Goal: Information Seeking & Learning: Check status

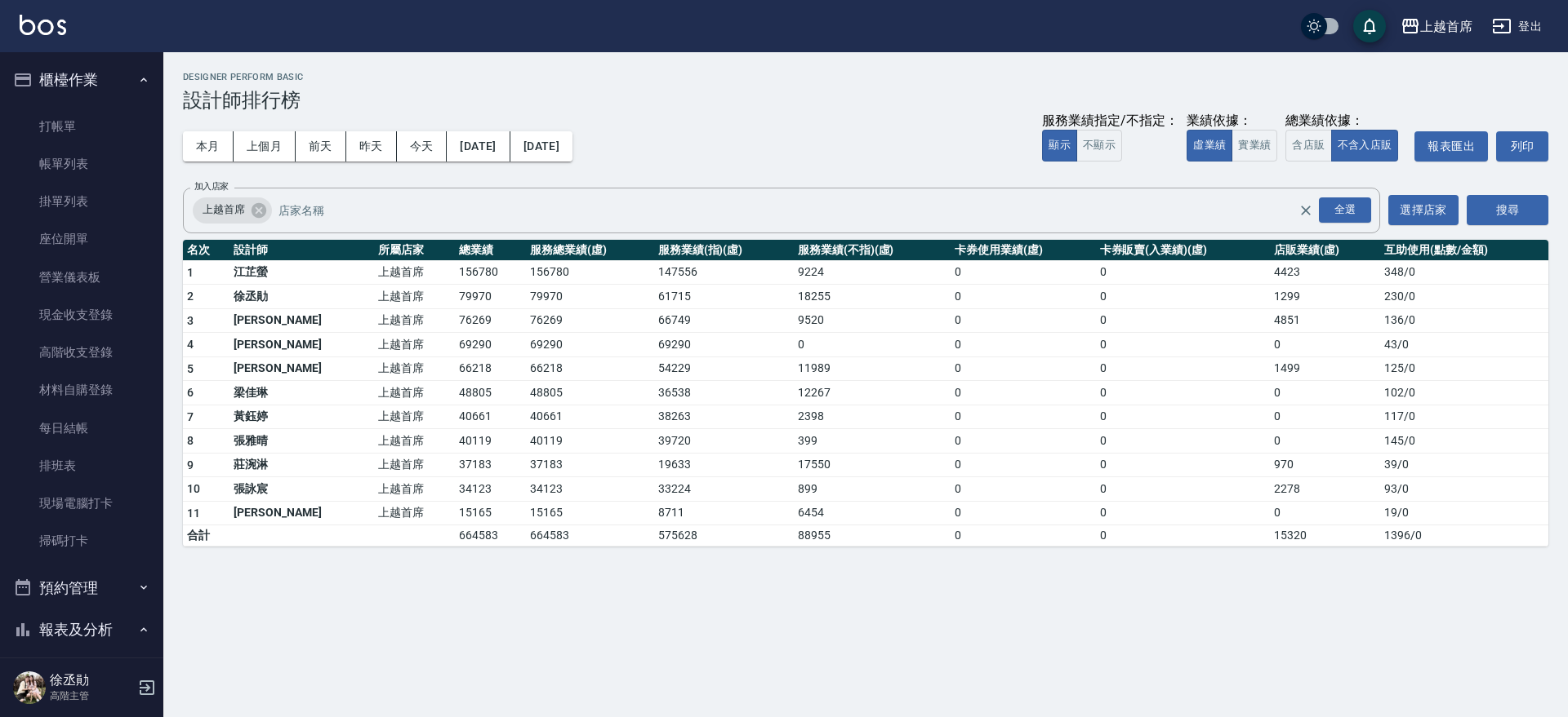
scroll to position [867, 0]
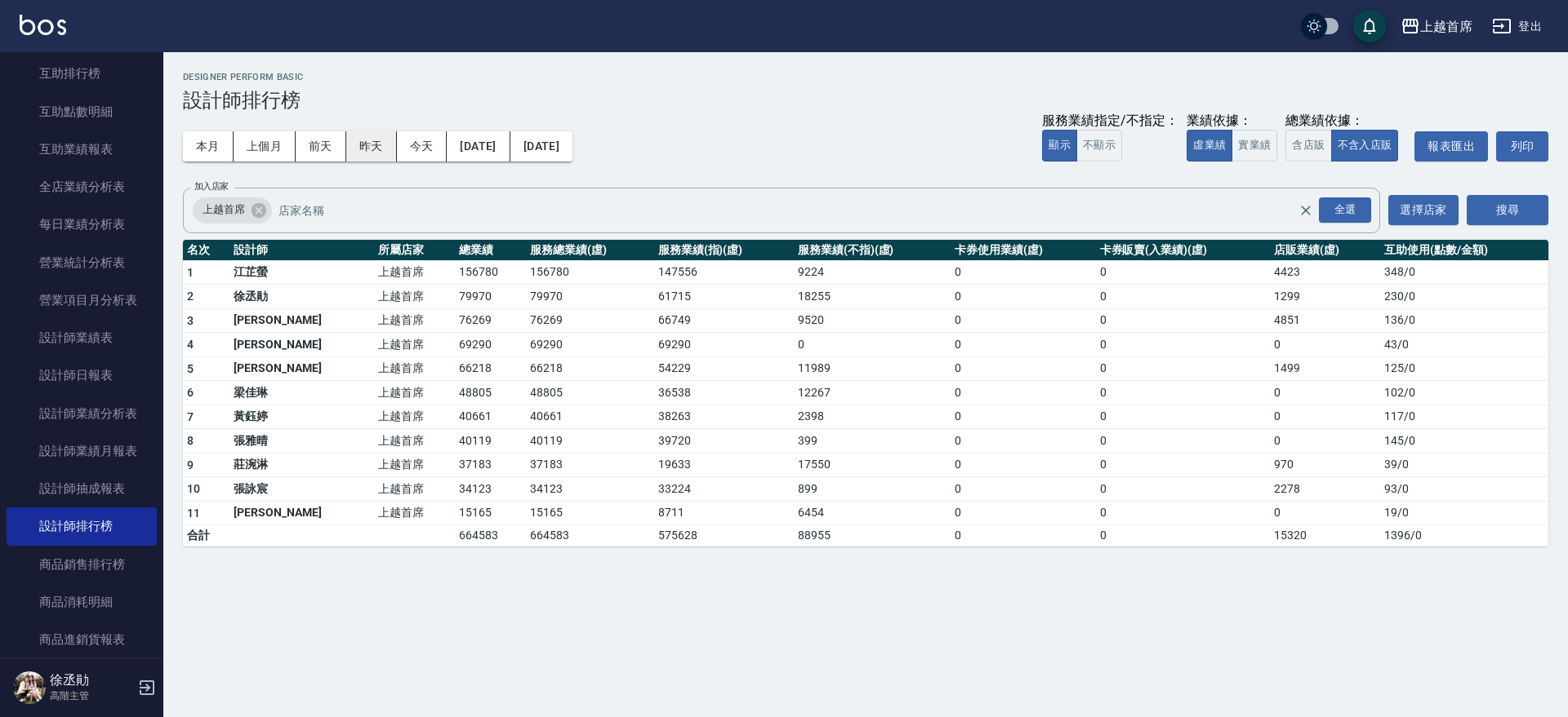
click at [363, 135] on button "昨天" at bounding box center [372, 146] width 50 height 30
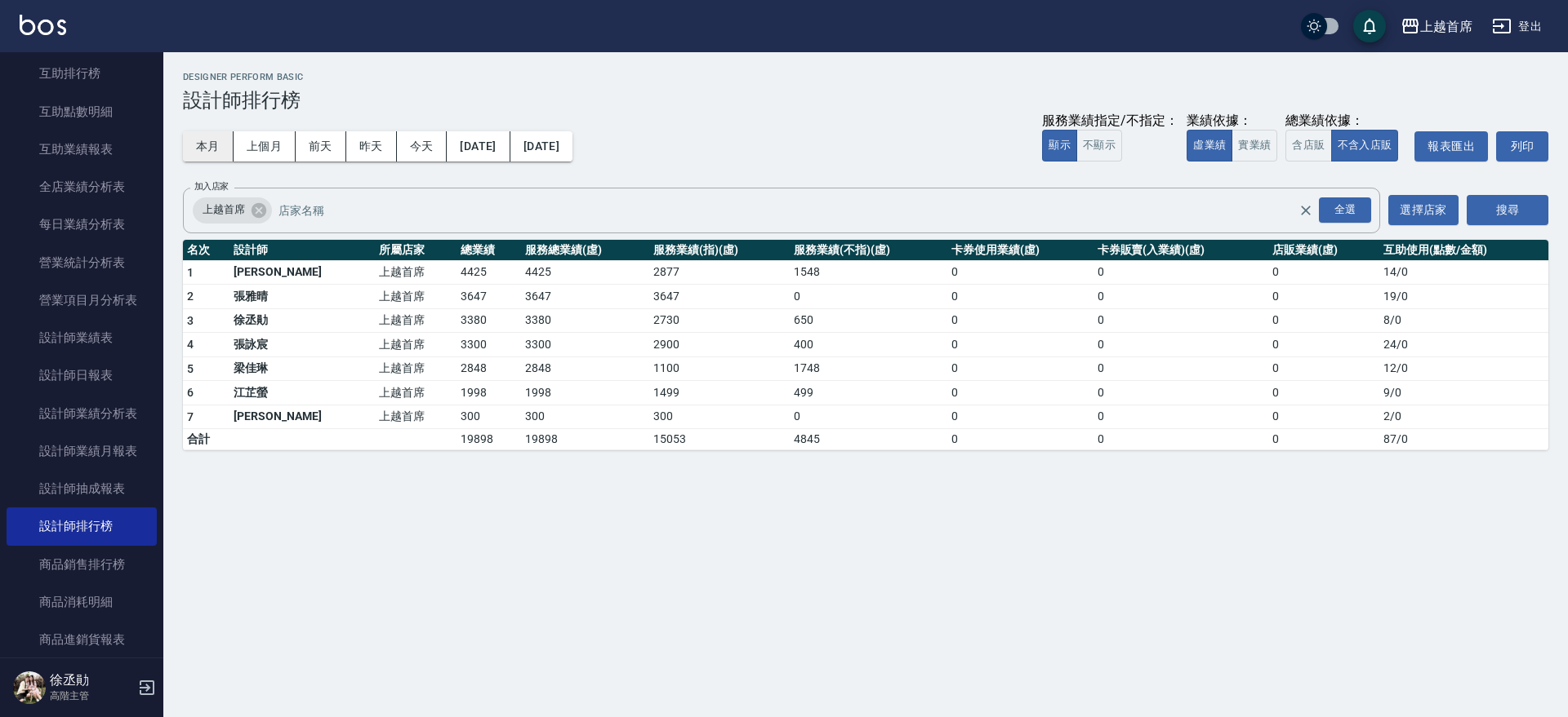
click at [217, 150] on button "本月" at bounding box center [208, 146] width 50 height 30
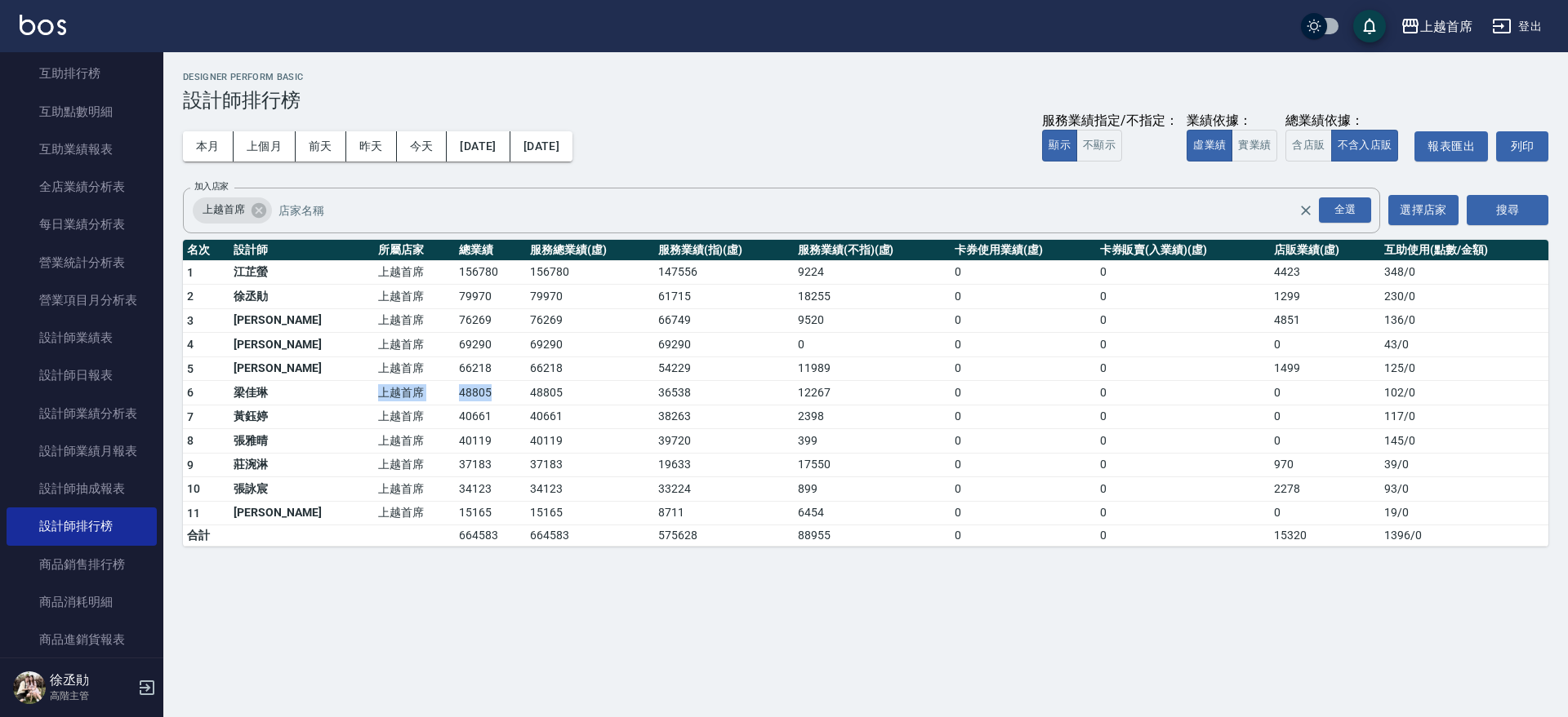
drag, startPoint x: 331, startPoint y: 393, endPoint x: 465, endPoint y: 400, distance: 134.2
click at [465, 400] on tr "6 [PERSON_NAME]首席 48805 48805 36538 12267 0 0 0 102 / 0" at bounding box center [865, 392] width 1365 height 24
click at [465, 400] on td "48805" at bounding box center [490, 392] width 71 height 24
click at [1245, 142] on button "實業績" at bounding box center [1254, 146] width 46 height 32
click at [357, 143] on button "昨天" at bounding box center [372, 146] width 50 height 30
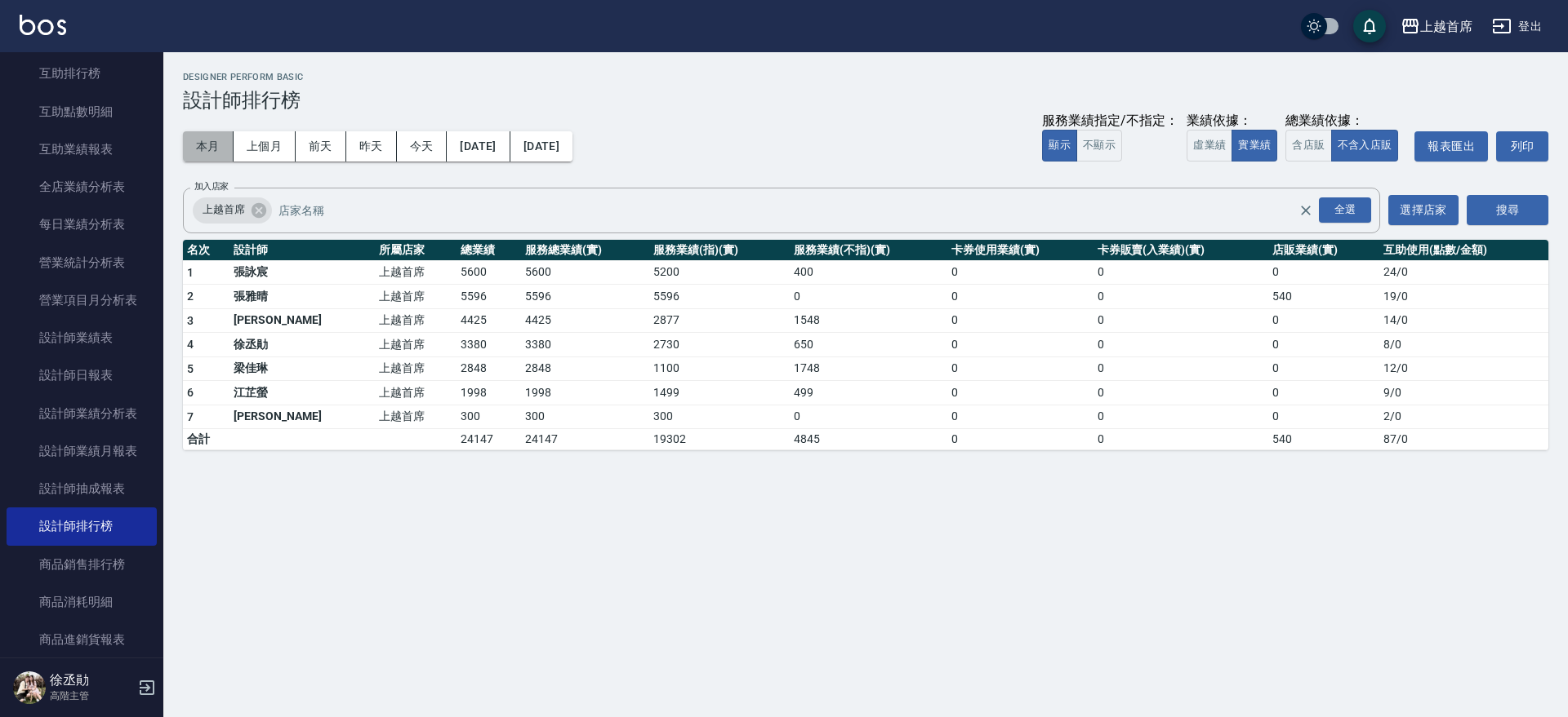
click at [210, 141] on button "本月" at bounding box center [208, 146] width 50 height 30
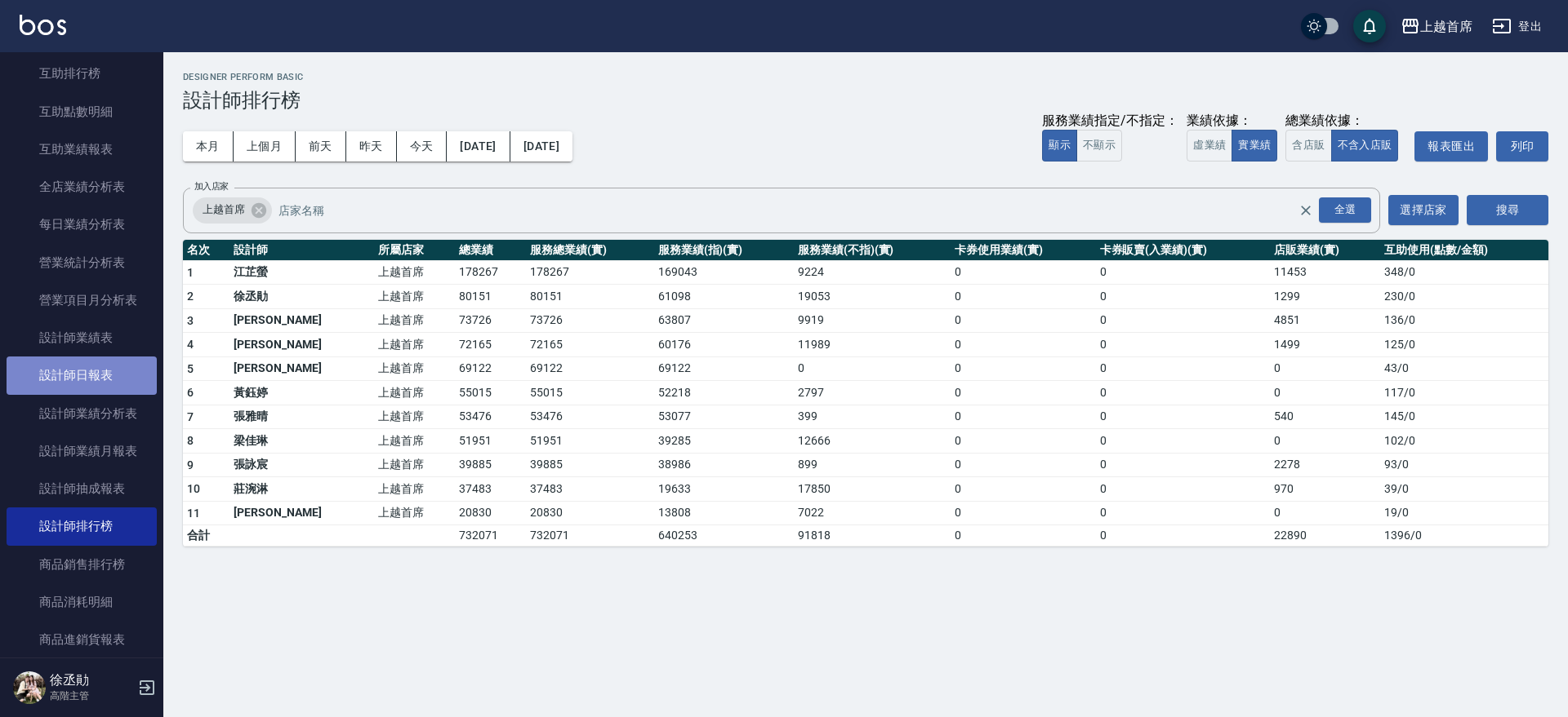
click at [105, 371] on link "設計師日報表" at bounding box center [81, 375] width 150 height 38
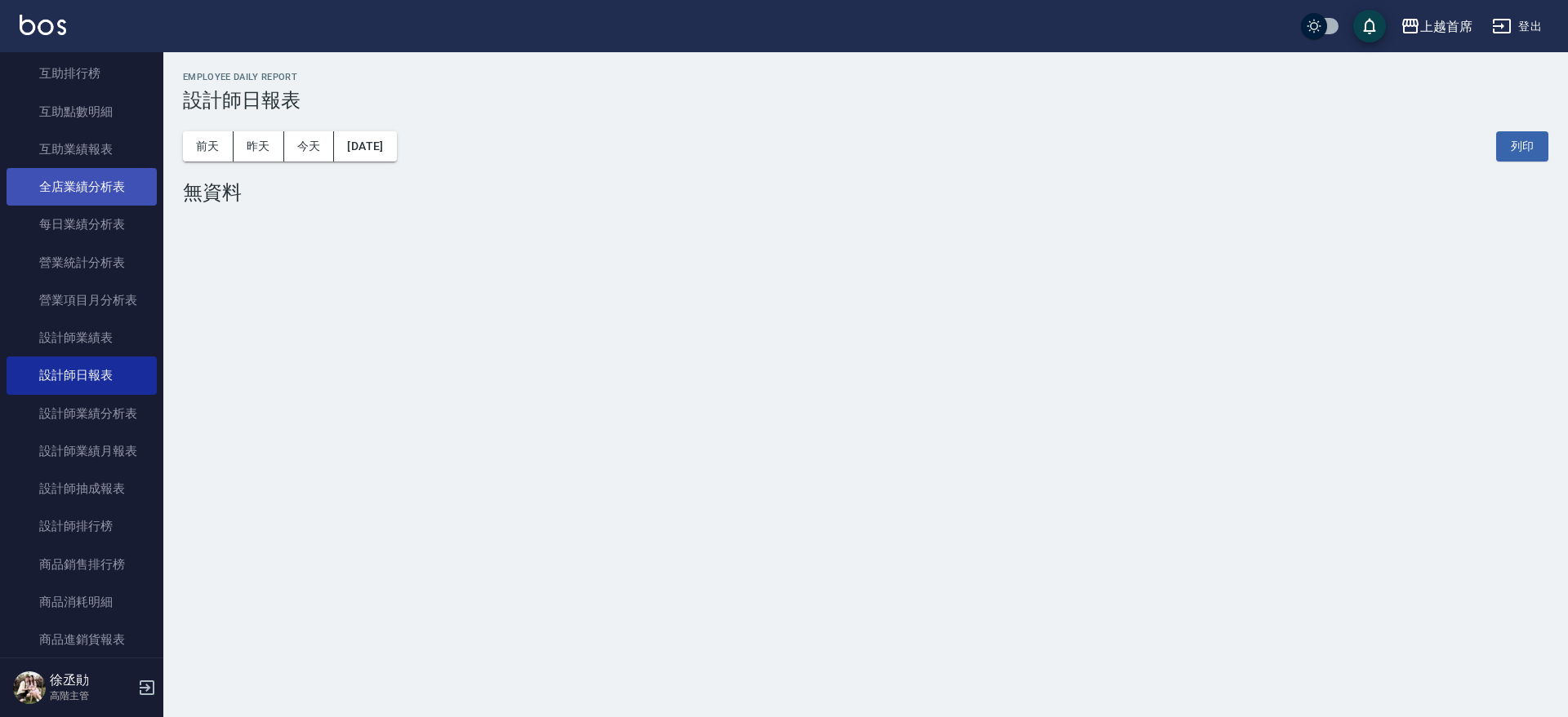
click at [125, 200] on link "全店業績分析表" at bounding box center [81, 187] width 150 height 38
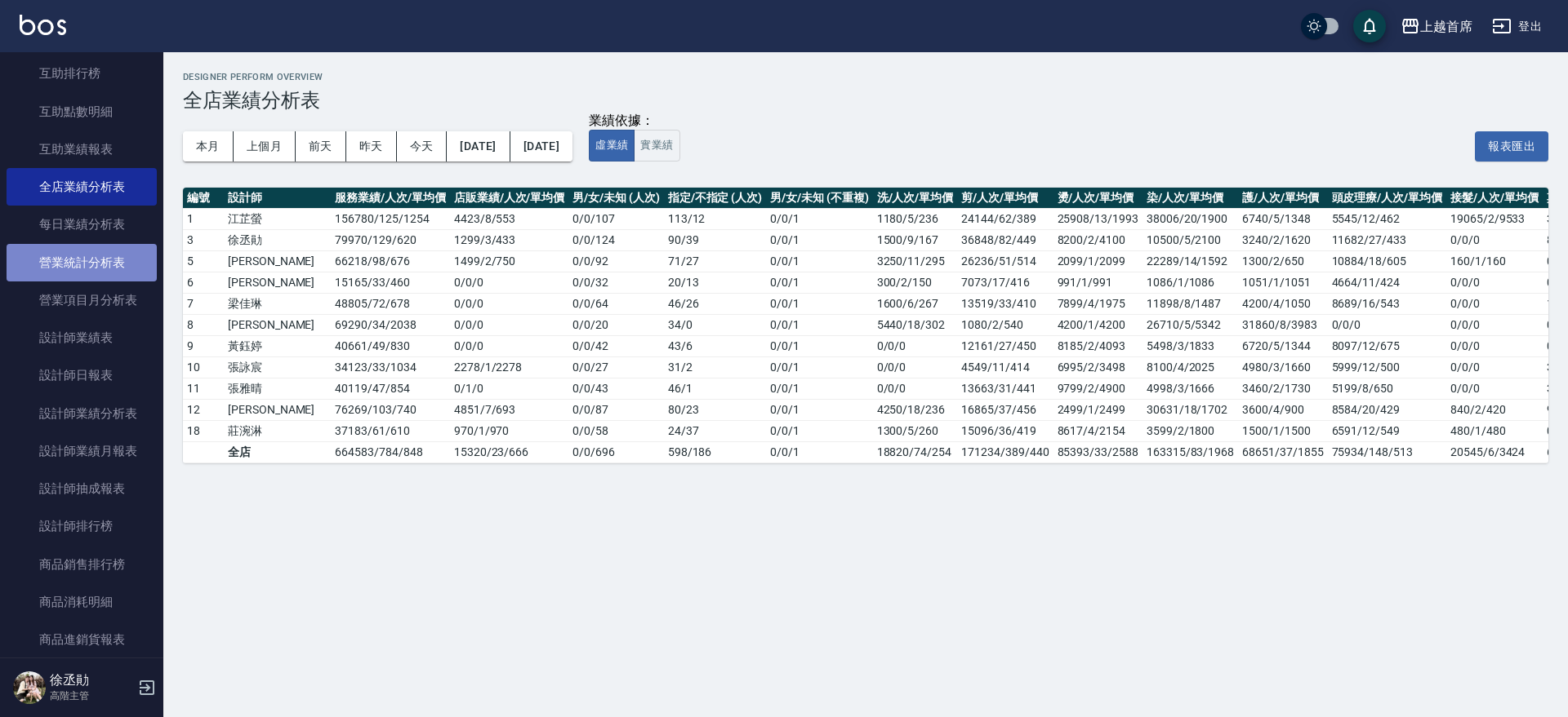
click at [122, 256] on link "營業統計分析表" at bounding box center [81, 263] width 150 height 38
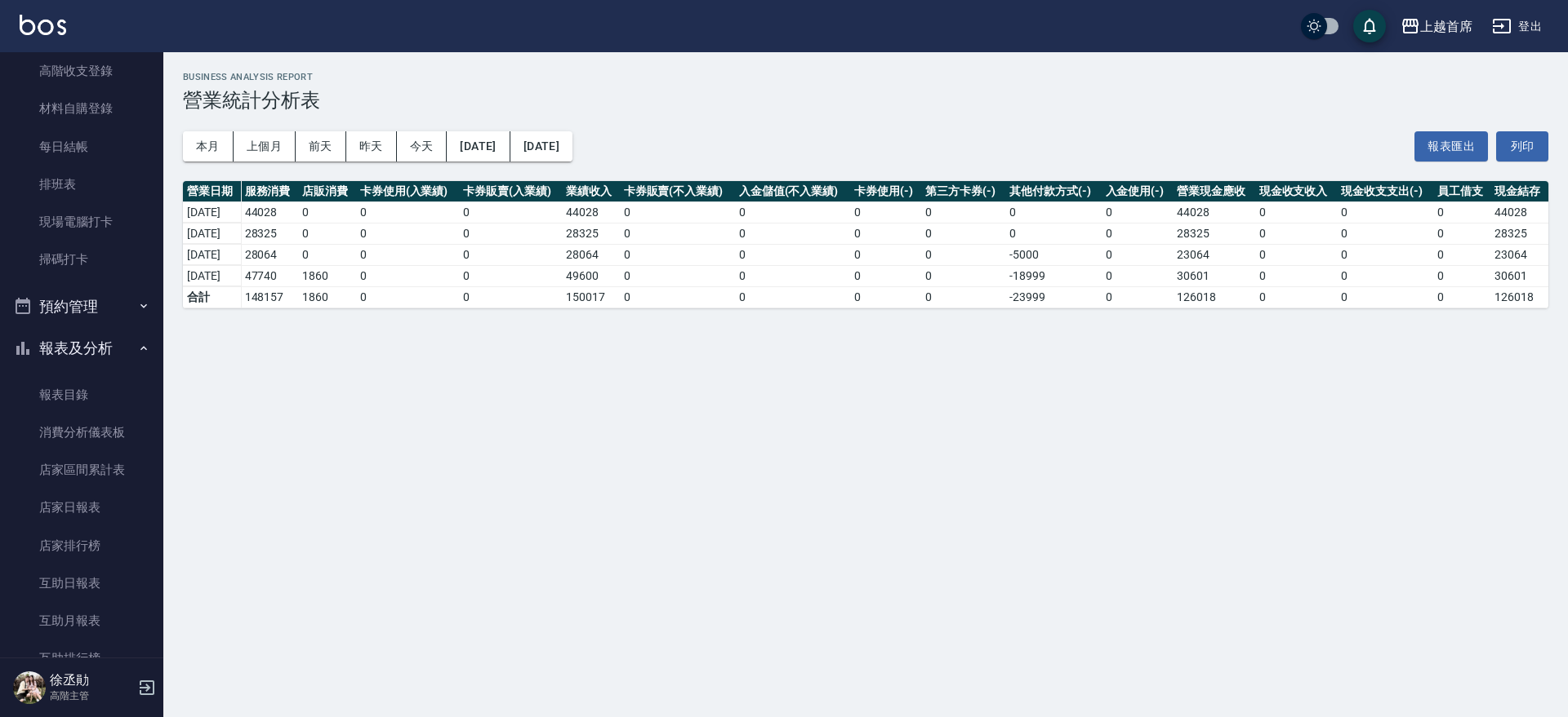
scroll to position [428, 0]
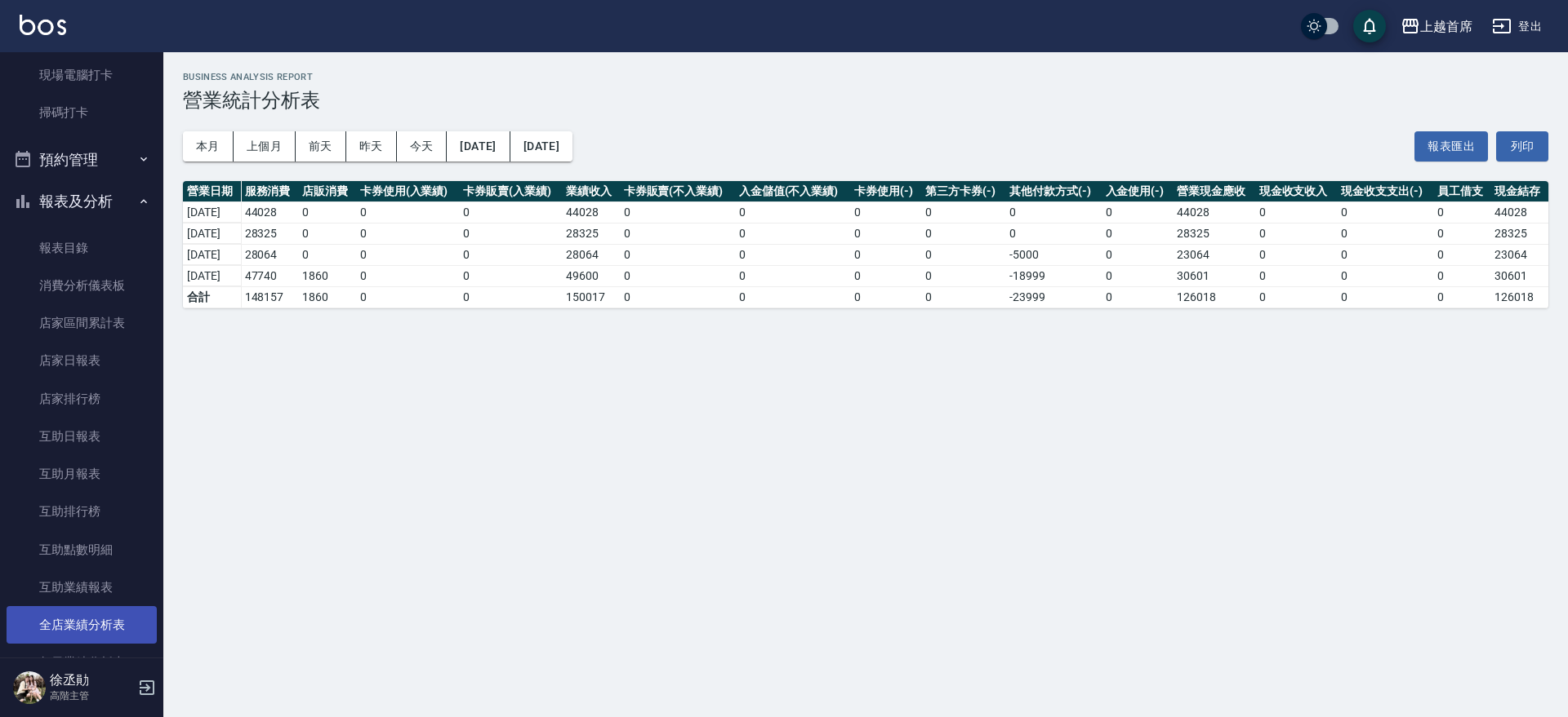
click at [100, 612] on link "全店業績分析表" at bounding box center [81, 625] width 150 height 38
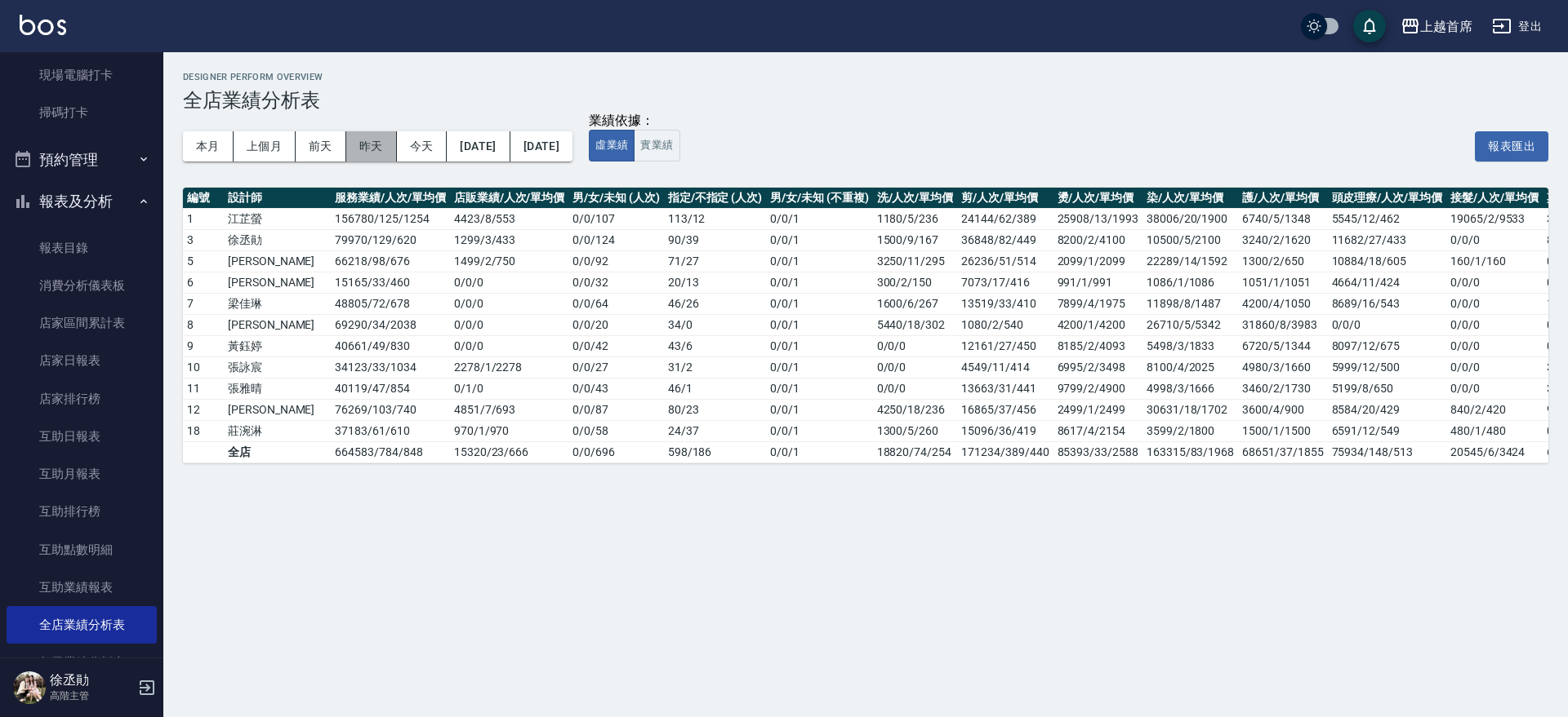
click at [363, 141] on button "昨天" at bounding box center [372, 146] width 50 height 30
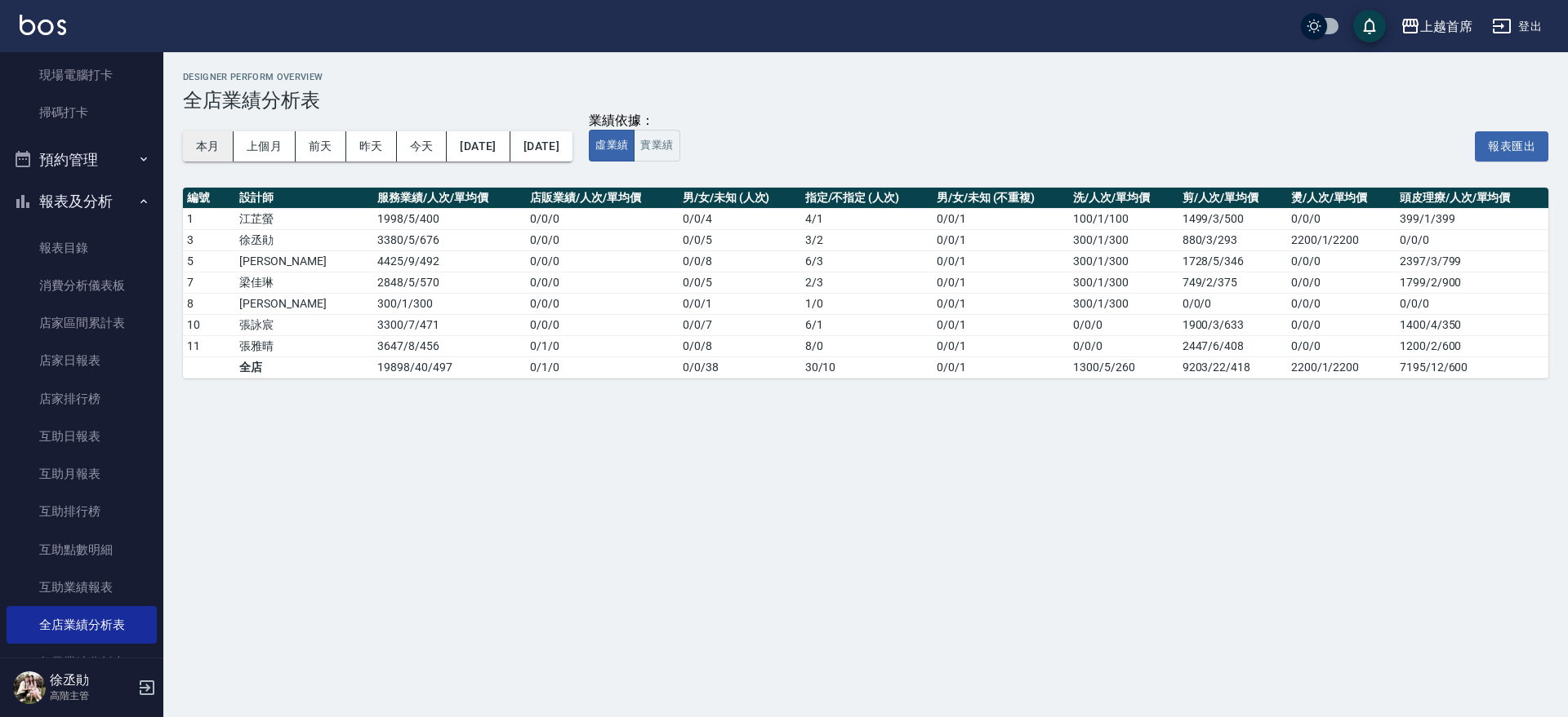
click at [202, 147] on button "本月" at bounding box center [208, 146] width 50 height 30
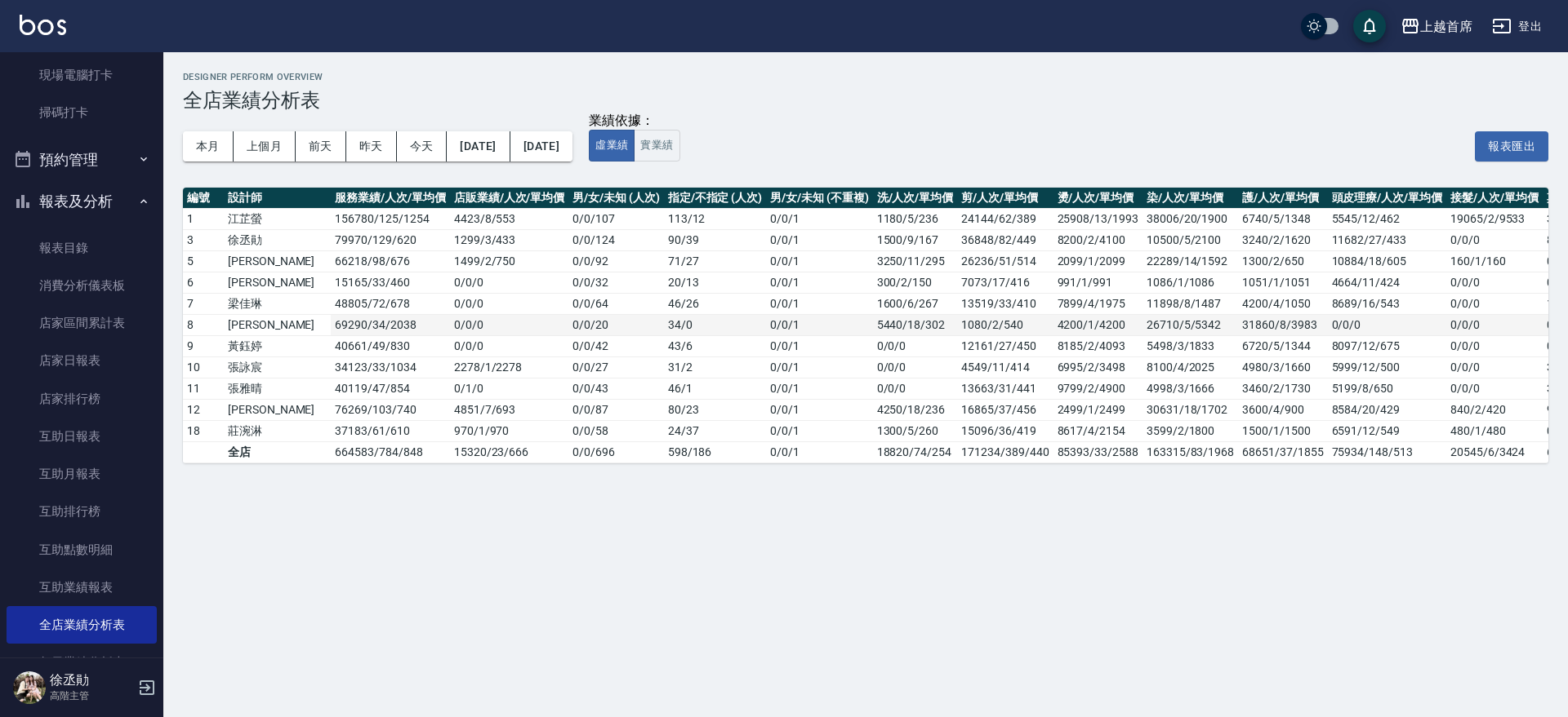
click at [568, 335] on td "0 / 0 / 20" at bounding box center [615, 324] width 95 height 21
